Goal: Task Accomplishment & Management: Complete application form

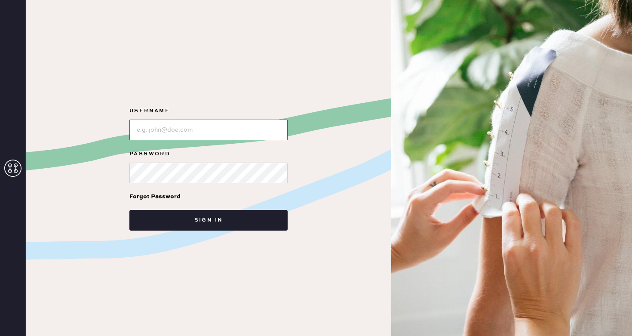
click at [193, 127] on input "loginName" at bounding box center [208, 130] width 158 height 21
type input "reformationsoho"
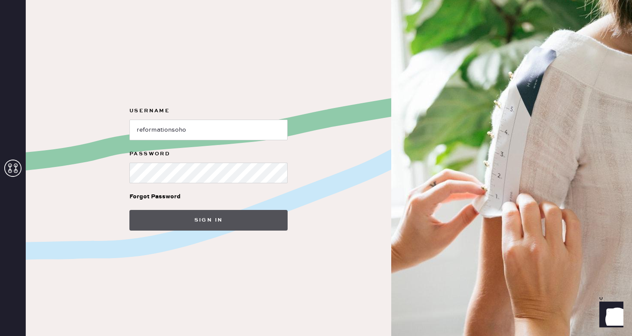
click at [198, 223] on button "Sign in" at bounding box center [208, 220] width 158 height 21
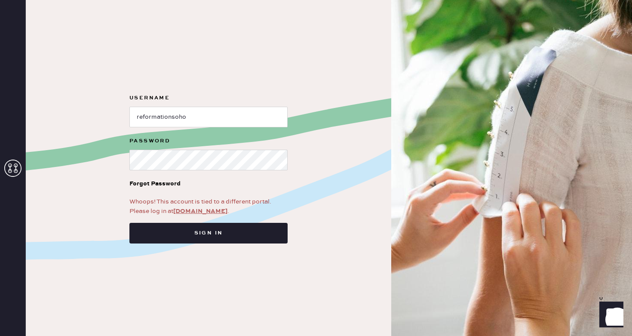
click at [199, 212] on link "app.hemster.co" at bounding box center [200, 211] width 54 height 8
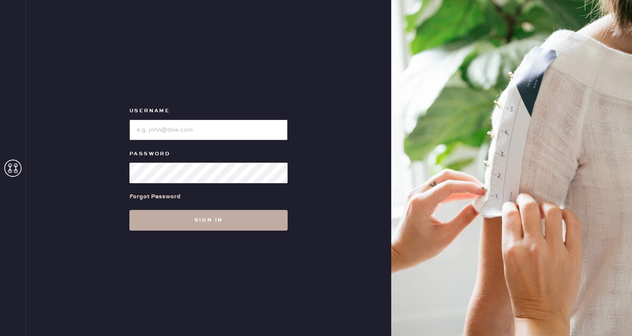
type input "reformationsoho"
click at [189, 225] on button "Sign in" at bounding box center [208, 220] width 158 height 21
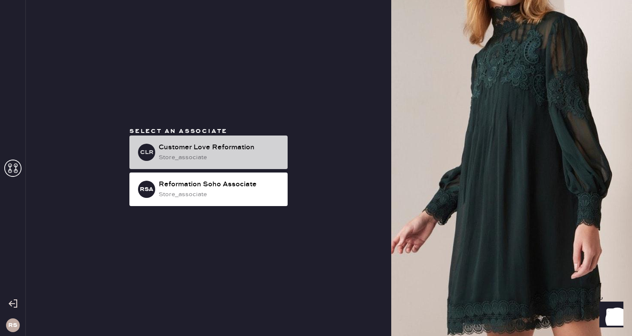
click at [197, 153] on div "store_associate" at bounding box center [220, 157] width 122 height 9
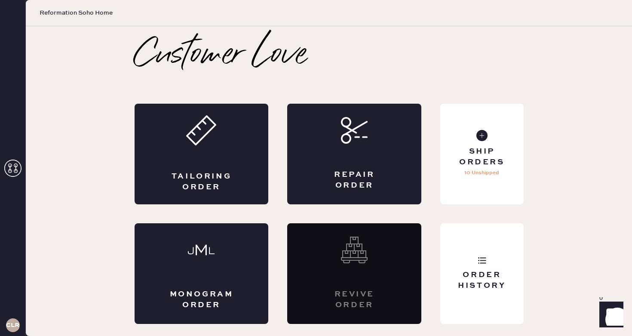
click at [197, 152] on div "Tailoring Order" at bounding box center [202, 154] width 134 height 101
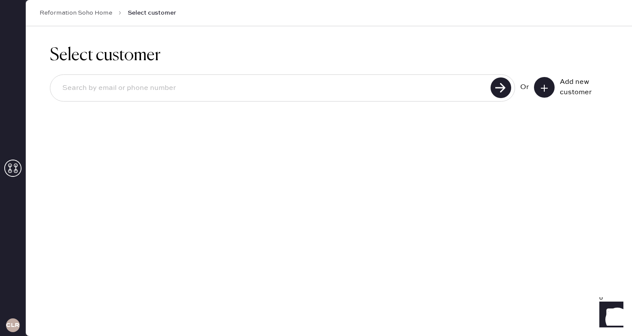
click at [148, 80] on input at bounding box center [271, 88] width 433 height 20
click at [551, 90] on button at bounding box center [544, 87] width 21 height 21
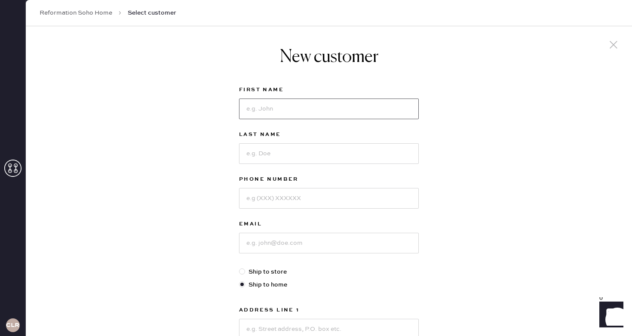
click at [403, 110] on input at bounding box center [329, 108] width 180 height 21
type input "[PERSON_NAME]"
type input "7039656855"
click at [332, 239] on input at bounding box center [329, 243] width 180 height 21
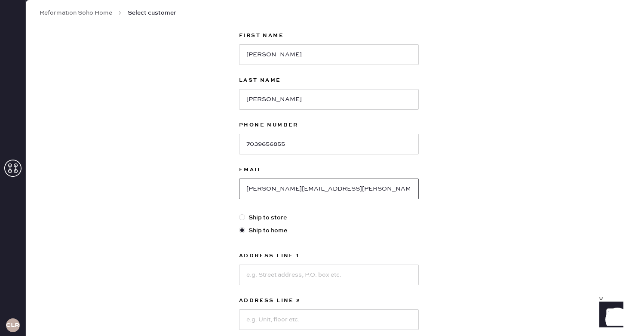
scroll to position [66, 0]
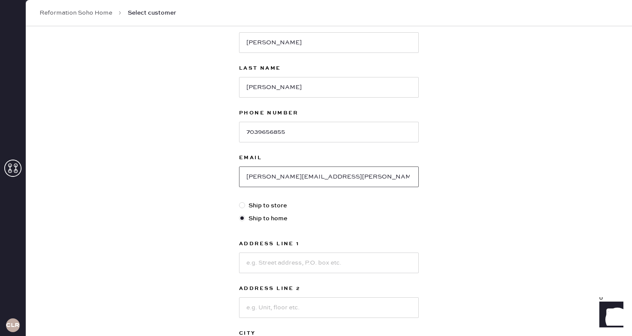
type input "[PERSON_NAME][EMAIL_ADDRESS][PERSON_NAME][DOMAIN_NAME]"
click at [333, 267] on input at bounding box center [329, 262] width 180 height 21
type input "[STREET_ADDRESS][PERSON_NAME]"
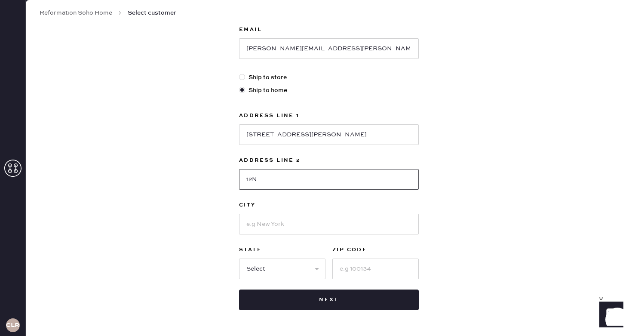
scroll to position [201, 0]
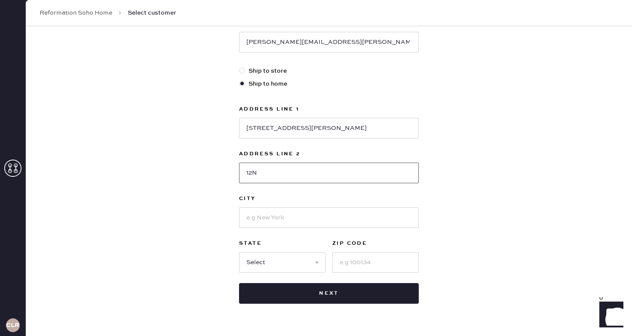
type input "12N"
click at [360, 223] on input at bounding box center [329, 217] width 180 height 21
type input "[US_STATE]"
click at [292, 257] on select "Select AK AL AR AZ CA CO CT [GEOGRAPHIC_DATA] DE FL [GEOGRAPHIC_DATA] HI [GEOGR…" at bounding box center [282, 262] width 86 height 21
select select "NY"
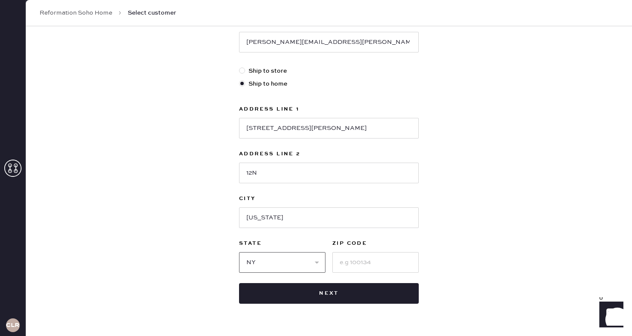
click at [239, 252] on select "Select AK AL AR AZ CA CO CT [GEOGRAPHIC_DATA] DE FL [GEOGRAPHIC_DATA] HI [GEOGR…" at bounding box center [282, 262] width 86 height 21
click at [352, 267] on input at bounding box center [375, 262] width 86 height 21
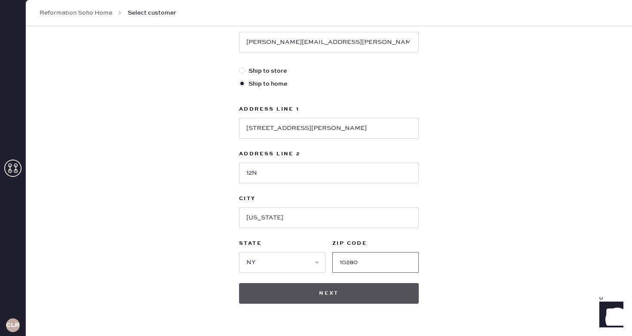
type input "10280"
click at [341, 294] on button "Next" at bounding box center [329, 293] width 180 height 21
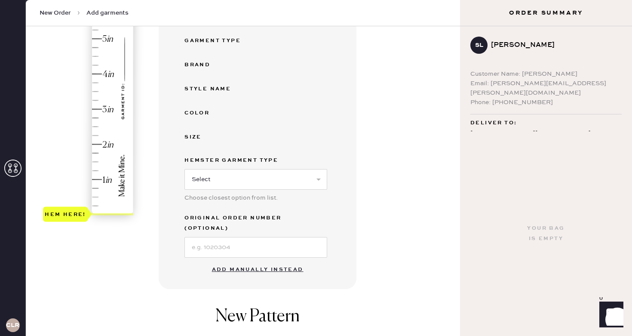
scroll to position [175, 0]
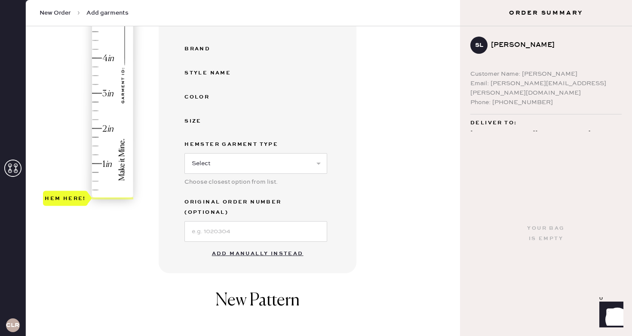
click at [277, 245] on button "Add manually instead" at bounding box center [258, 253] width 102 height 17
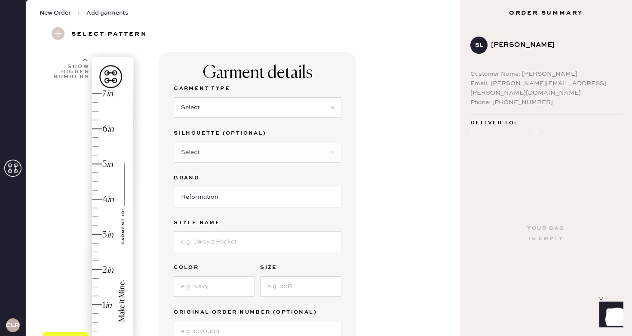
scroll to position [33, 0]
click at [248, 109] on select "Select Basic Skirt Jeans Leggings Pants Shorts Basic Sleeved Dress Basic Sleeve…" at bounding box center [258, 108] width 168 height 21
select select "2"
click at [174, 98] on select "Select Basic Skirt Jeans Leggings Pants Shorts Basic Sleeved Dress Basic Sleeve…" at bounding box center [258, 108] width 168 height 21
click at [231, 152] on select "Select Other" at bounding box center [258, 152] width 168 height 21
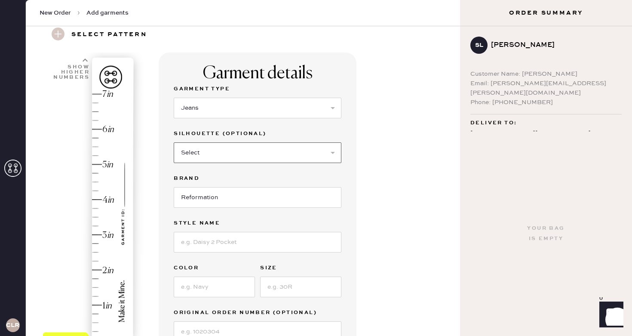
select select "5"
click at [174, 142] on select "Select Shorts Cropped Flare Boot Cut Straight Skinny Other" at bounding box center [258, 152] width 168 height 21
click at [214, 242] on input at bounding box center [258, 242] width 168 height 21
type input "[PERSON_NAME] High Rise Slouchy Wide Leg"
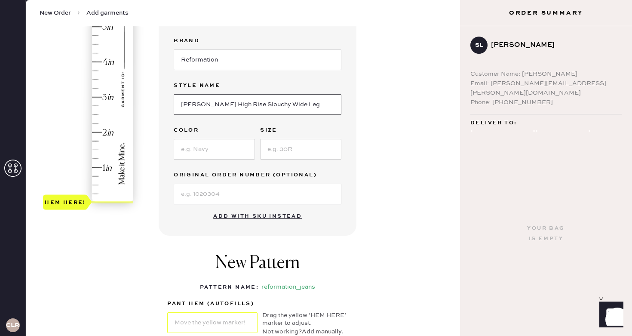
scroll to position [172, 0]
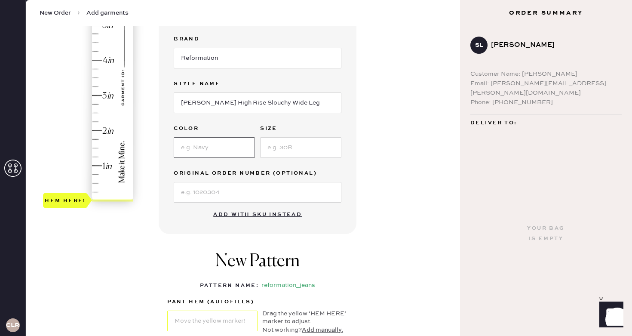
click at [231, 155] on input at bounding box center [214, 147] width 81 height 21
type input "ondine"
click at [319, 142] on input at bounding box center [300, 147] width 81 height 21
type input "26"
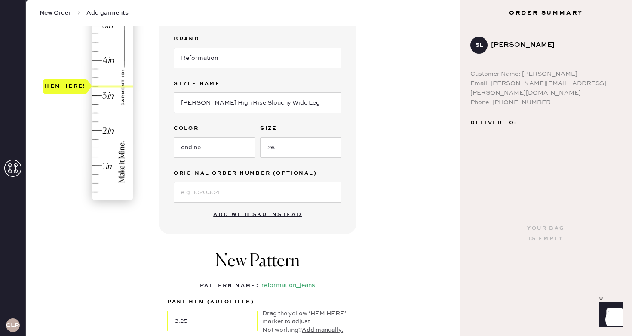
drag, startPoint x: 68, startPoint y: 200, endPoint x: 80, endPoint y: 92, distance: 109.0
click at [80, 92] on div "Hem here!" at bounding box center [65, 86] width 45 height 15
drag, startPoint x: 79, startPoint y: 85, endPoint x: 79, endPoint y: 80, distance: 4.8
click at [79, 80] on div "Hem here!" at bounding box center [65, 77] width 41 height 10
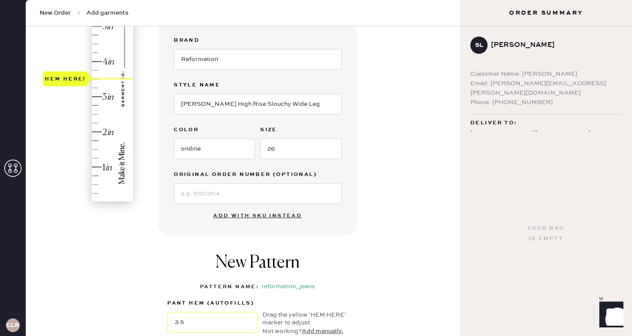
scroll to position [145, 0]
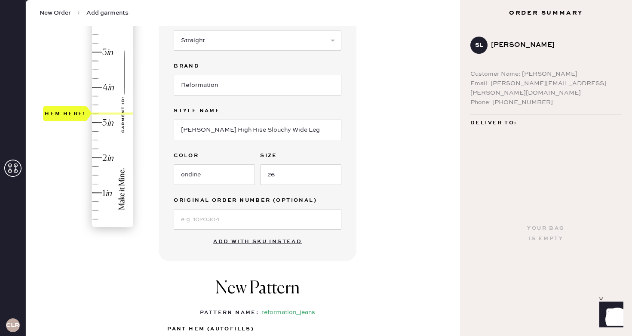
drag, startPoint x: 65, startPoint y: 104, endPoint x: 66, endPoint y: 112, distance: 8.3
click at [66, 112] on div "Hem here!" at bounding box center [65, 113] width 41 height 10
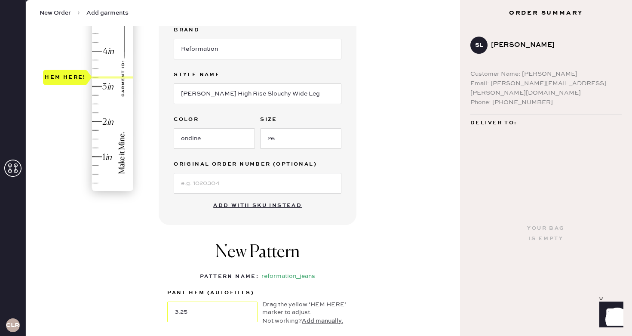
scroll to position [182, 0]
drag, startPoint x: 65, startPoint y: 77, endPoint x: 65, endPoint y: 70, distance: 6.9
click at [65, 70] on div "Hem here!" at bounding box center [65, 68] width 41 height 10
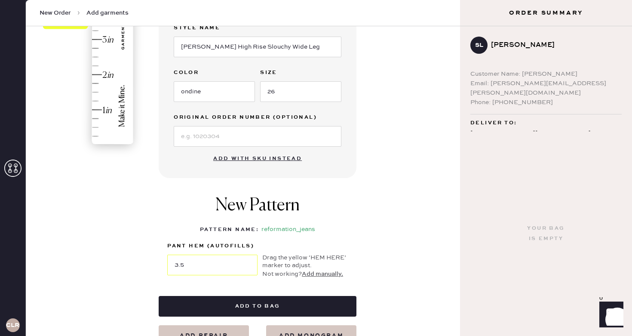
scroll to position [211, 0]
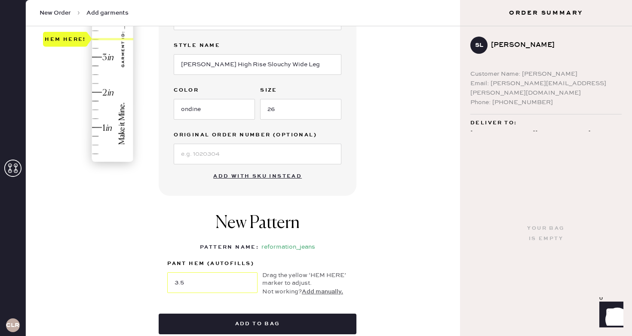
type input "3.25"
drag, startPoint x: 75, startPoint y: 39, endPoint x: 75, endPoint y: 48, distance: 9.0
click at [75, 48] on div "Hem here!" at bounding box center [65, 48] width 41 height 10
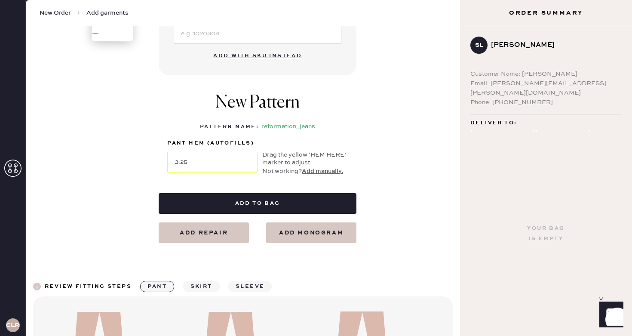
scroll to position [333, 0]
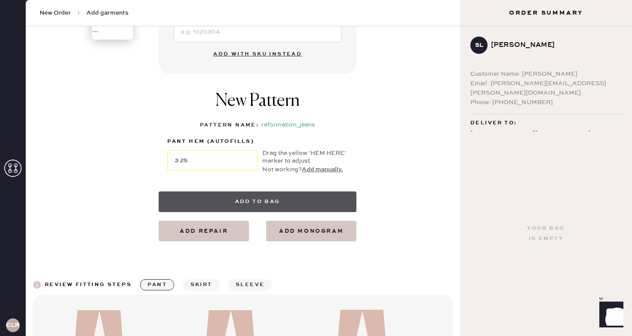
click at [237, 208] on button "Add to bag" at bounding box center [258, 201] width 198 height 21
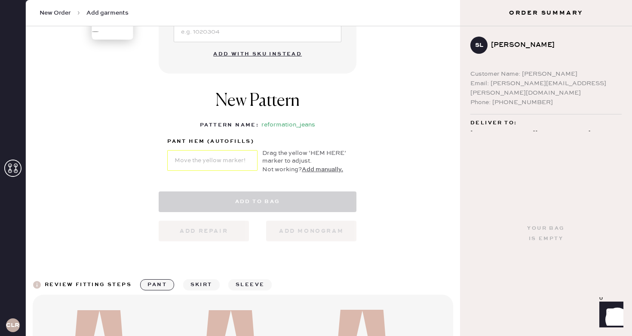
select select "2"
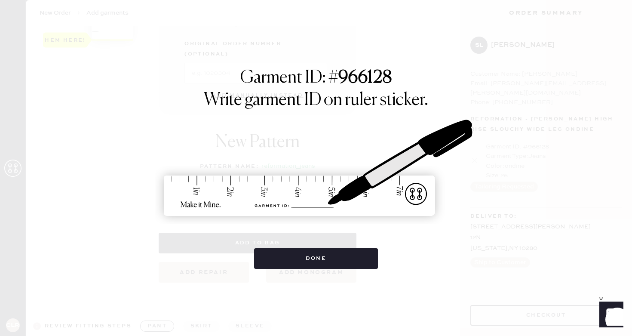
click at [339, 275] on div "Garment ID: # 966128 Write garment ID on ruler sticker. Done" at bounding box center [316, 168] width 632 height 336
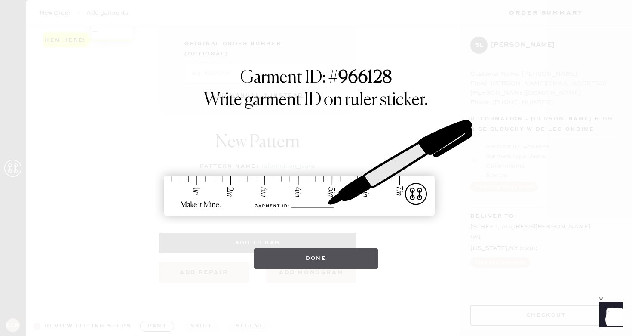
click at [339, 254] on button "Done" at bounding box center [316, 258] width 124 height 21
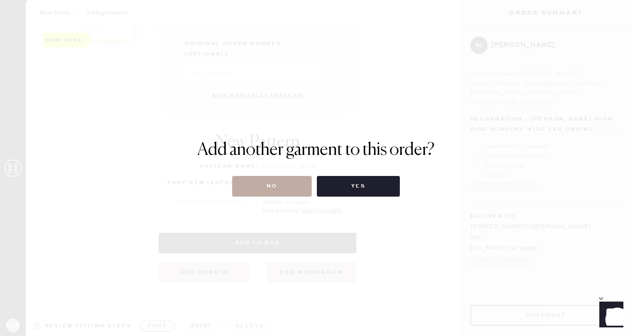
click at [279, 190] on button "No" at bounding box center [272, 186] width 80 height 21
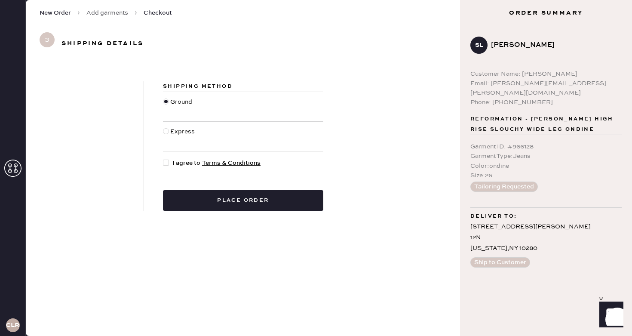
click at [163, 161] on div at bounding box center [166, 163] width 6 height 6
click at [163, 159] on input "I agree to Terms & Conditions" at bounding box center [163, 158] width 0 height 0
checkbox input "true"
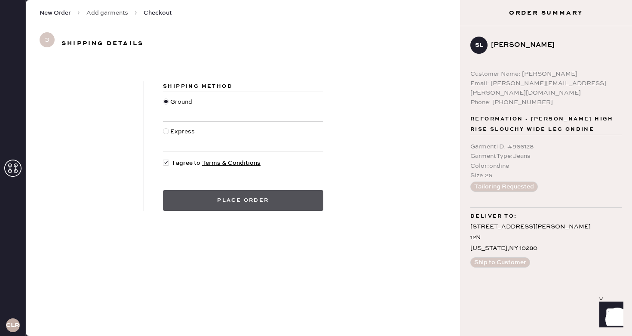
click at [228, 207] on button "Place order" at bounding box center [243, 200] width 160 height 21
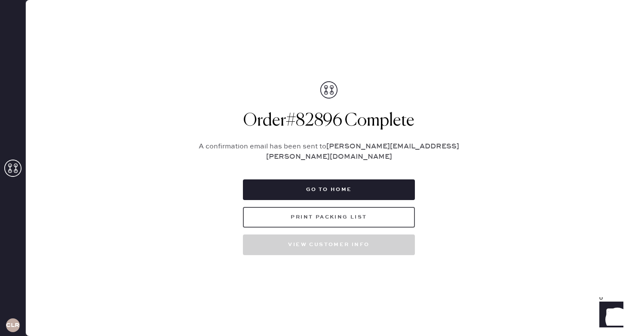
click at [333, 214] on button "Print Packing List" at bounding box center [329, 217] width 172 height 21
